Goal: Information Seeking & Learning: Learn about a topic

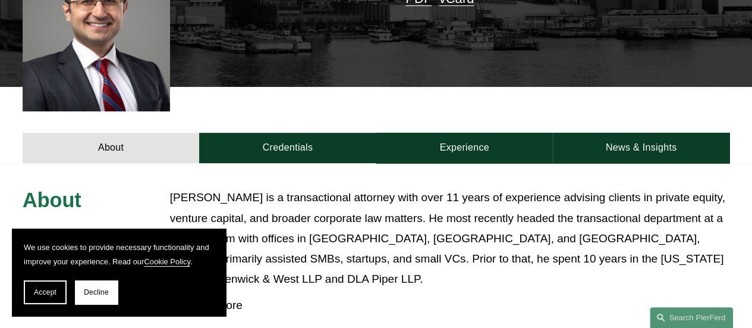
scroll to position [357, 0]
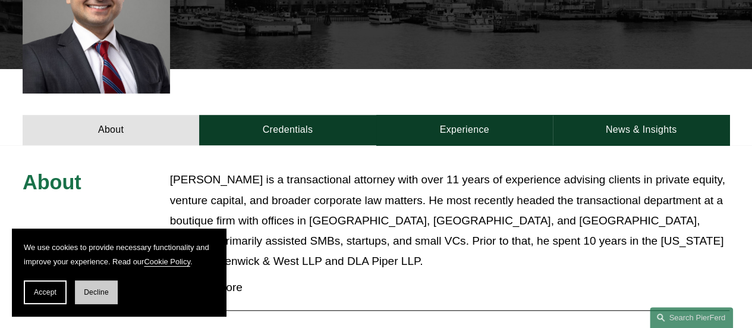
click at [107, 288] on span "Decline" at bounding box center [96, 292] width 25 height 8
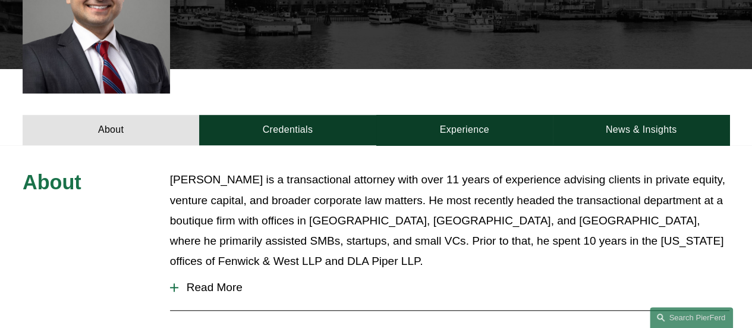
scroll to position [416, 0]
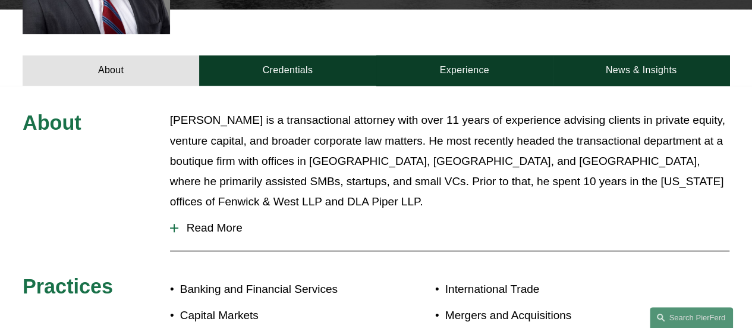
click at [194, 221] on span "Read More" at bounding box center [453, 227] width 551 height 13
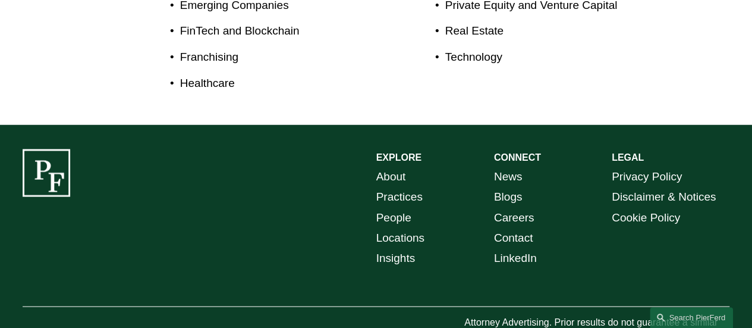
scroll to position [1041, 0]
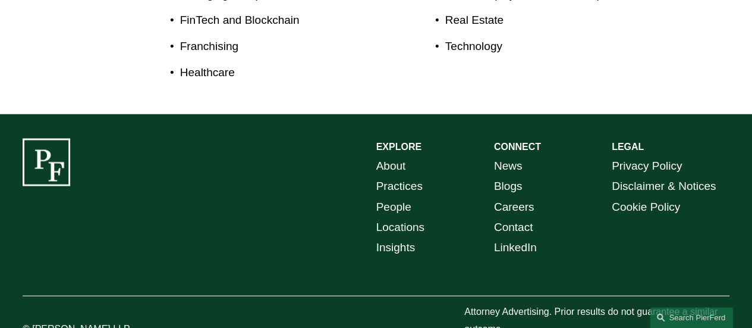
click at [391, 155] on link "About" at bounding box center [391, 165] width 30 height 20
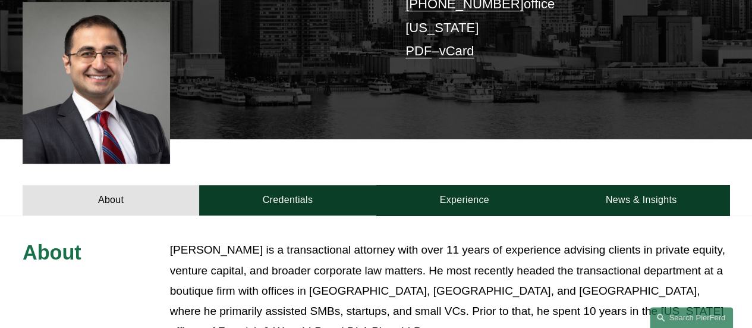
scroll to position [268, 0]
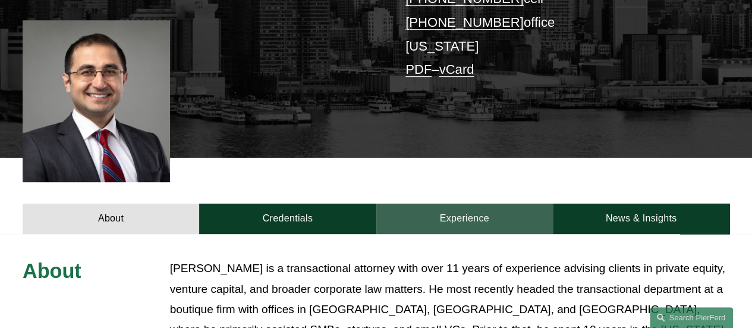
click at [502, 221] on link "Experience" at bounding box center [464, 218] width 177 height 30
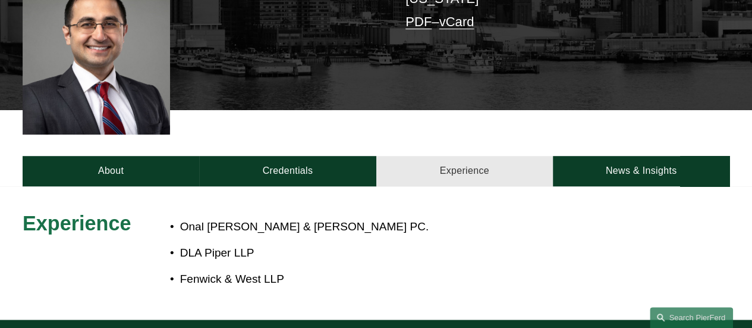
scroll to position [387, 0]
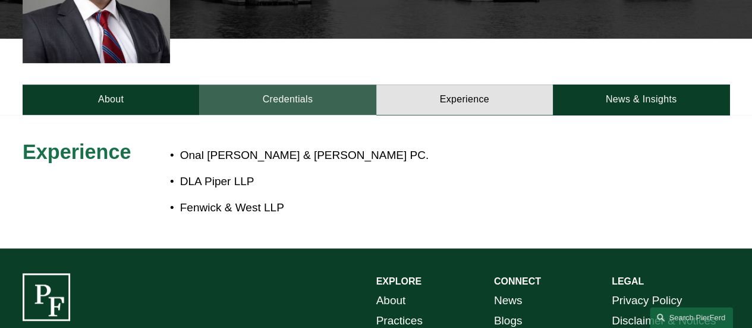
click at [335, 108] on link "Credentials" at bounding box center [287, 99] width 177 height 30
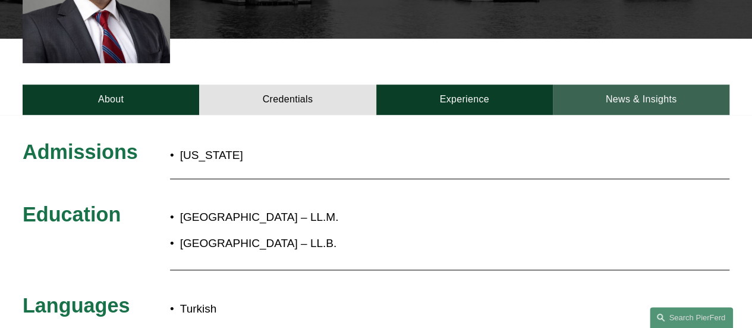
click at [619, 103] on link "News & Insights" at bounding box center [641, 99] width 177 height 30
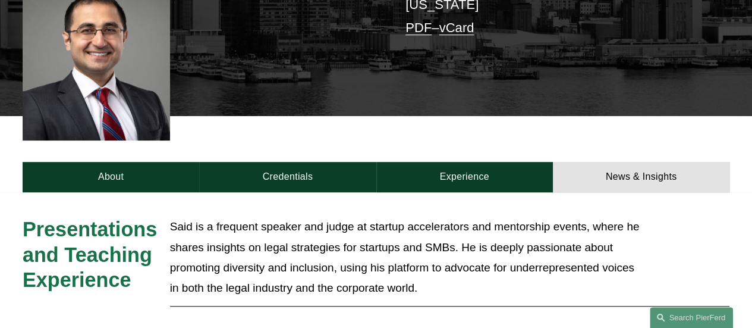
scroll to position [328, 0]
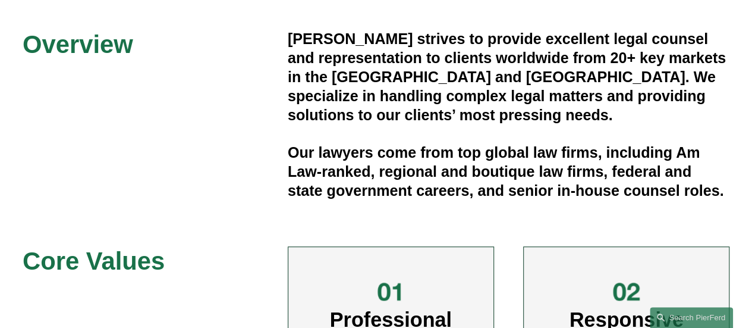
scroll to position [297, 0]
